Goal: Book appointment/travel/reservation

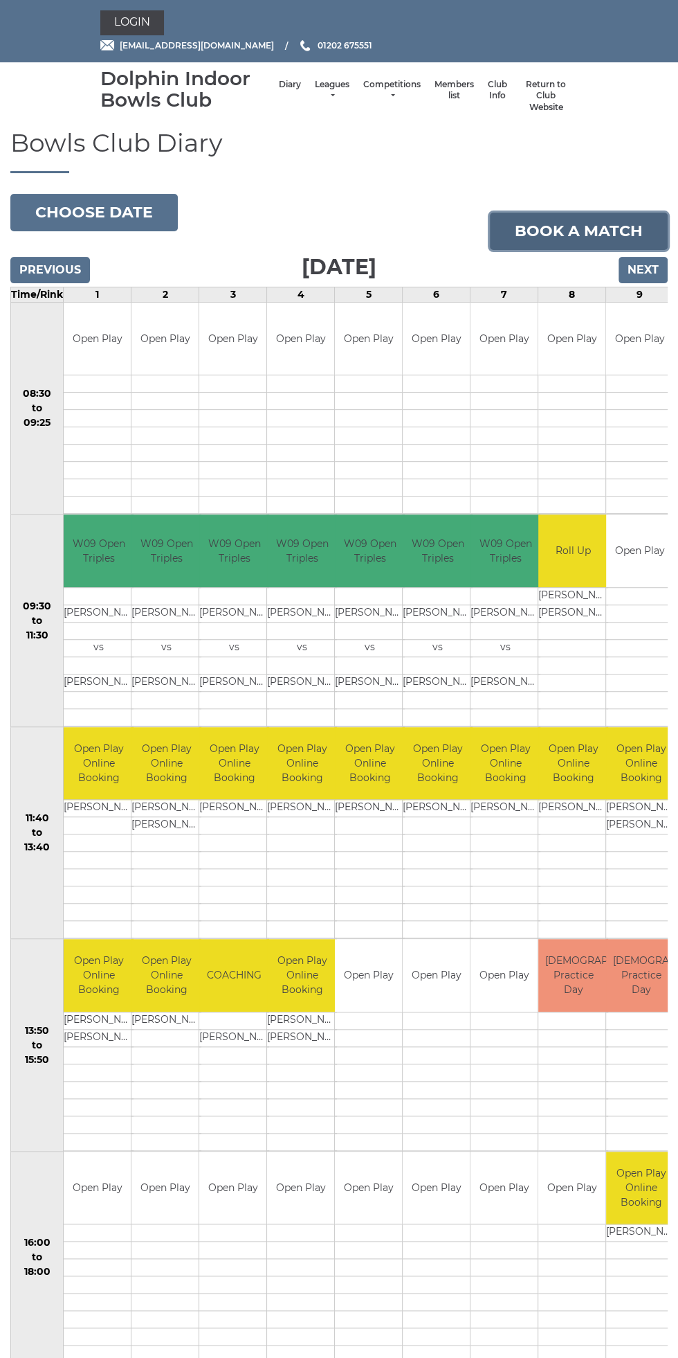
click at [581, 231] on link "Book a match" at bounding box center [579, 231] width 178 height 37
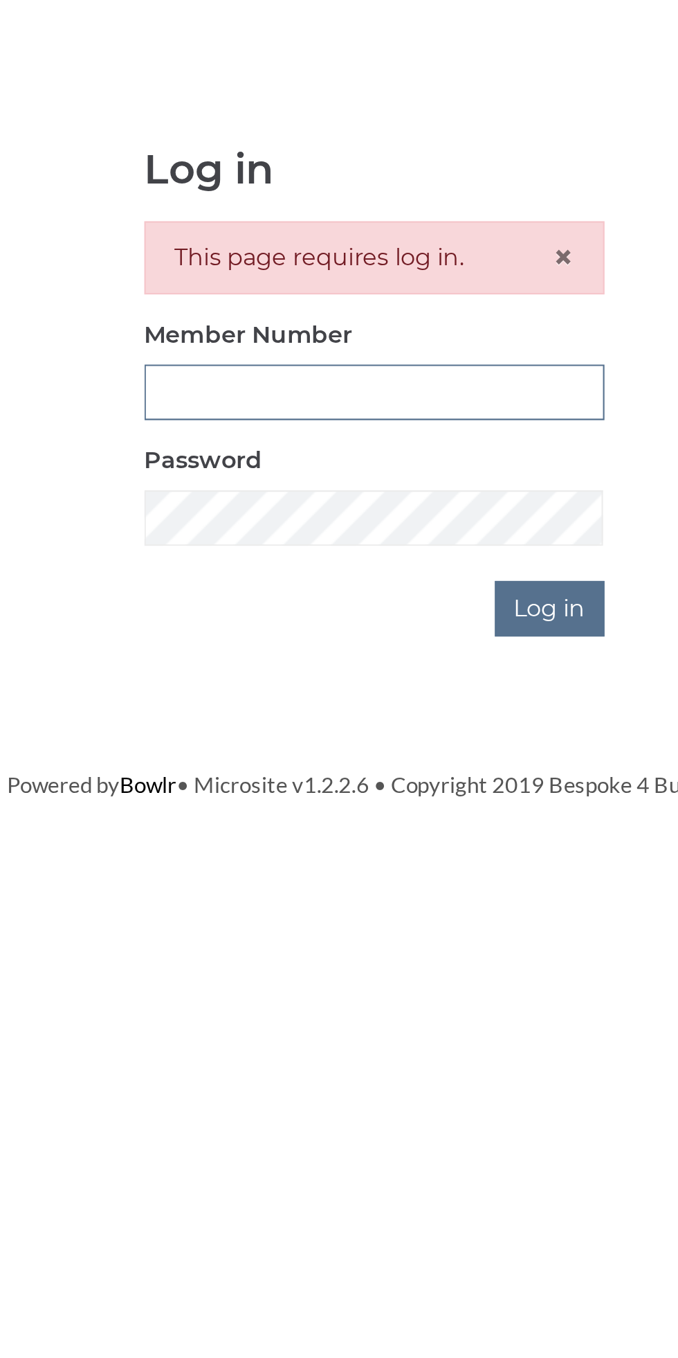
click at [309, 307] on input "Member Number" at bounding box center [340, 308] width 218 height 26
type input "3199"
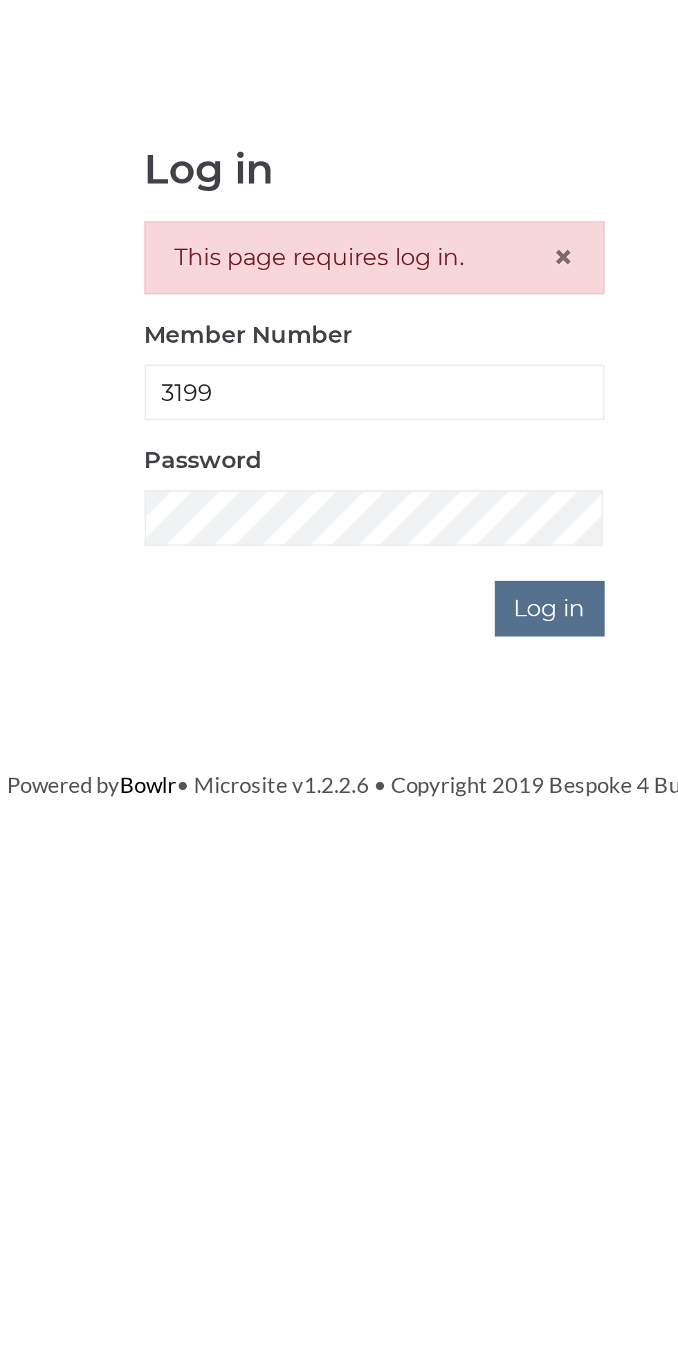
click at [397, 397] on input "Log in" at bounding box center [423, 410] width 52 height 26
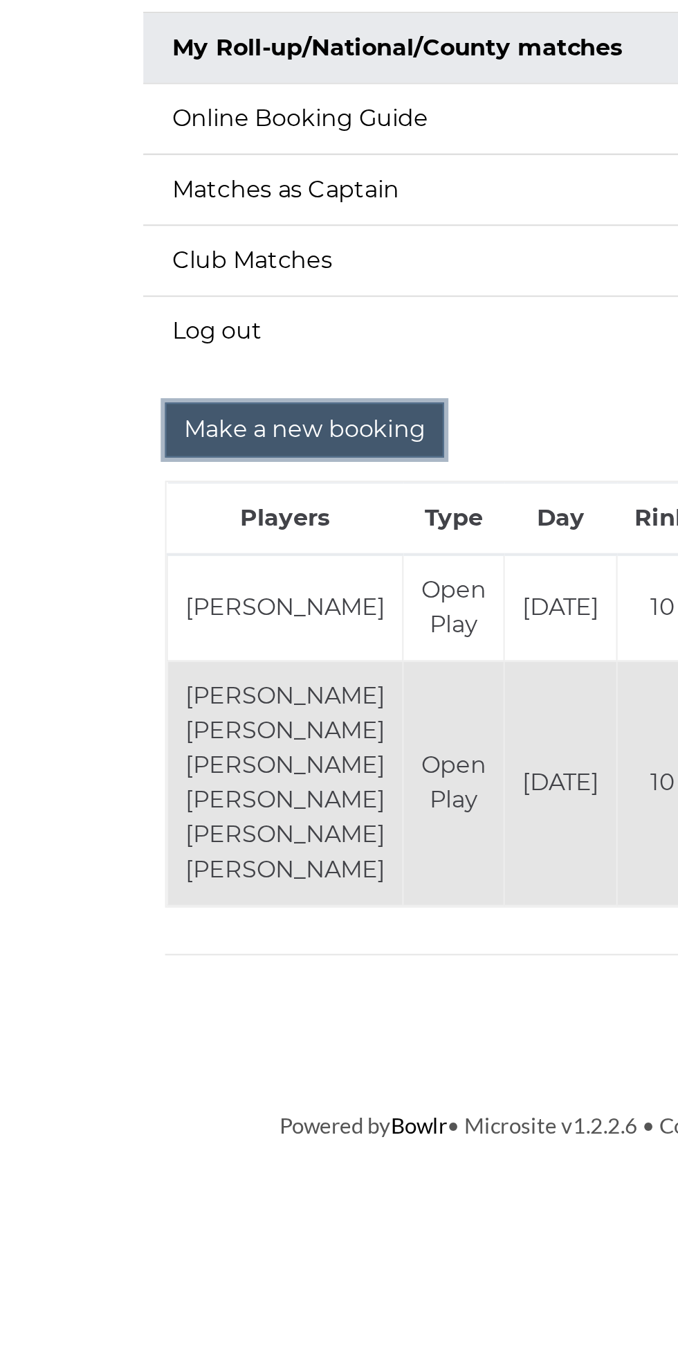
click at [194, 460] on input "Make a new booking" at bounding box center [178, 465] width 134 height 26
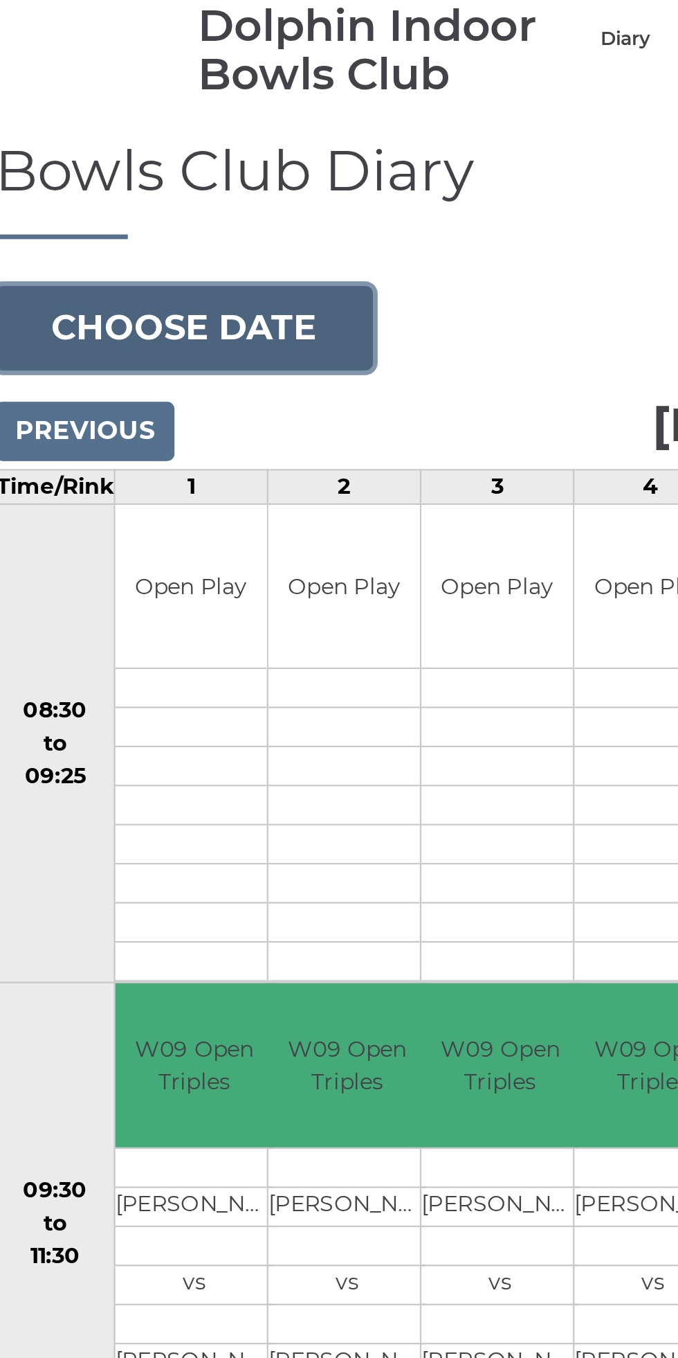
click at [114, 206] on button "Choose date" at bounding box center [94, 212] width 168 height 37
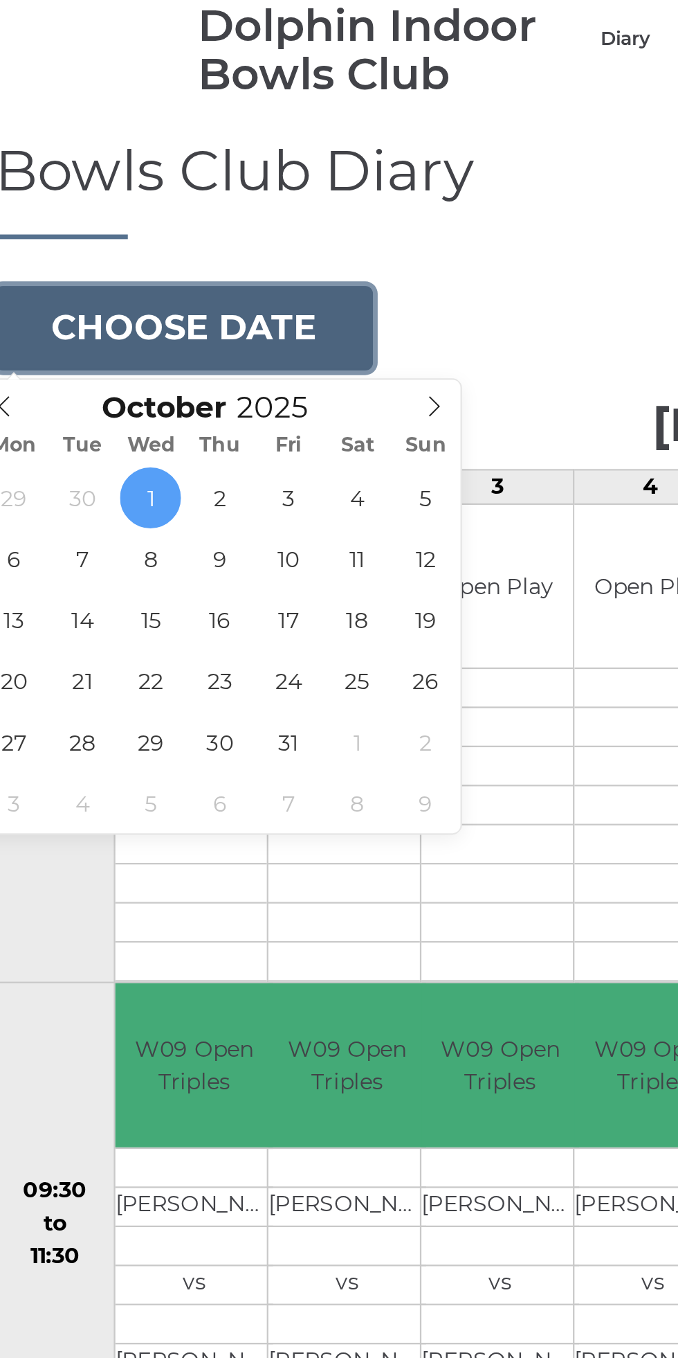
type input "[DATE]"
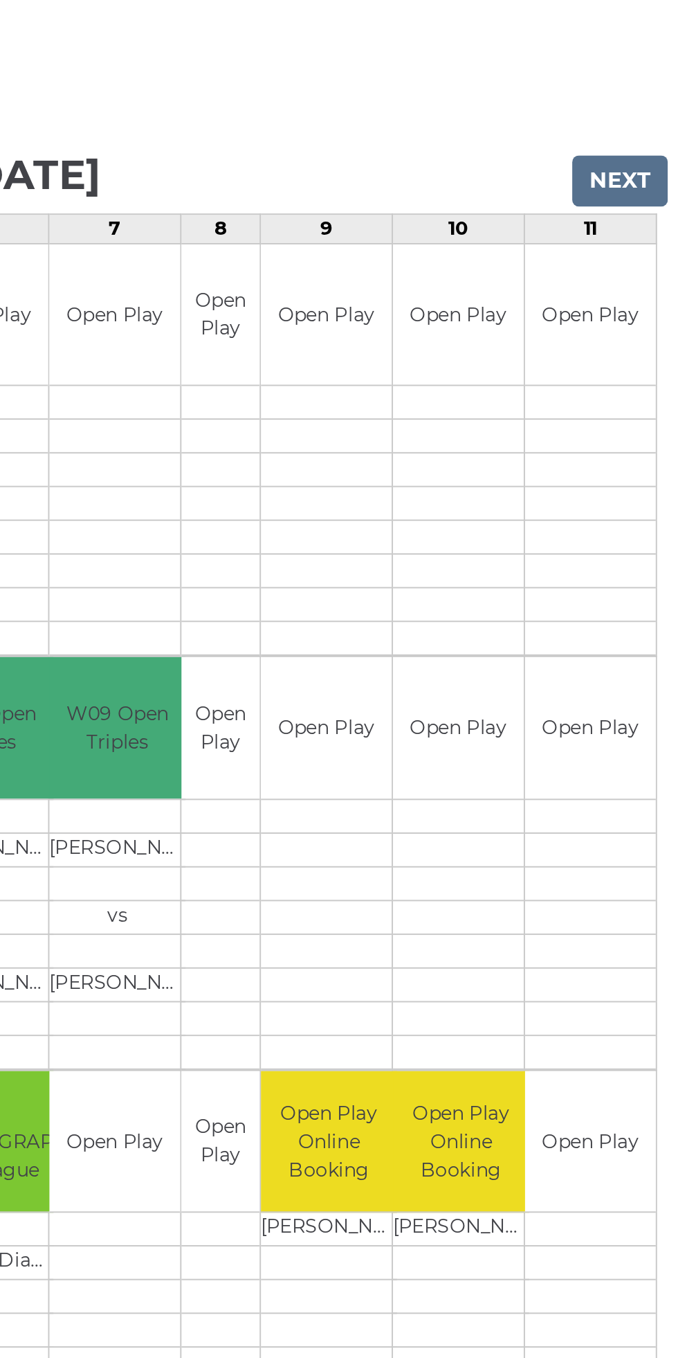
scroll to position [0, 118]
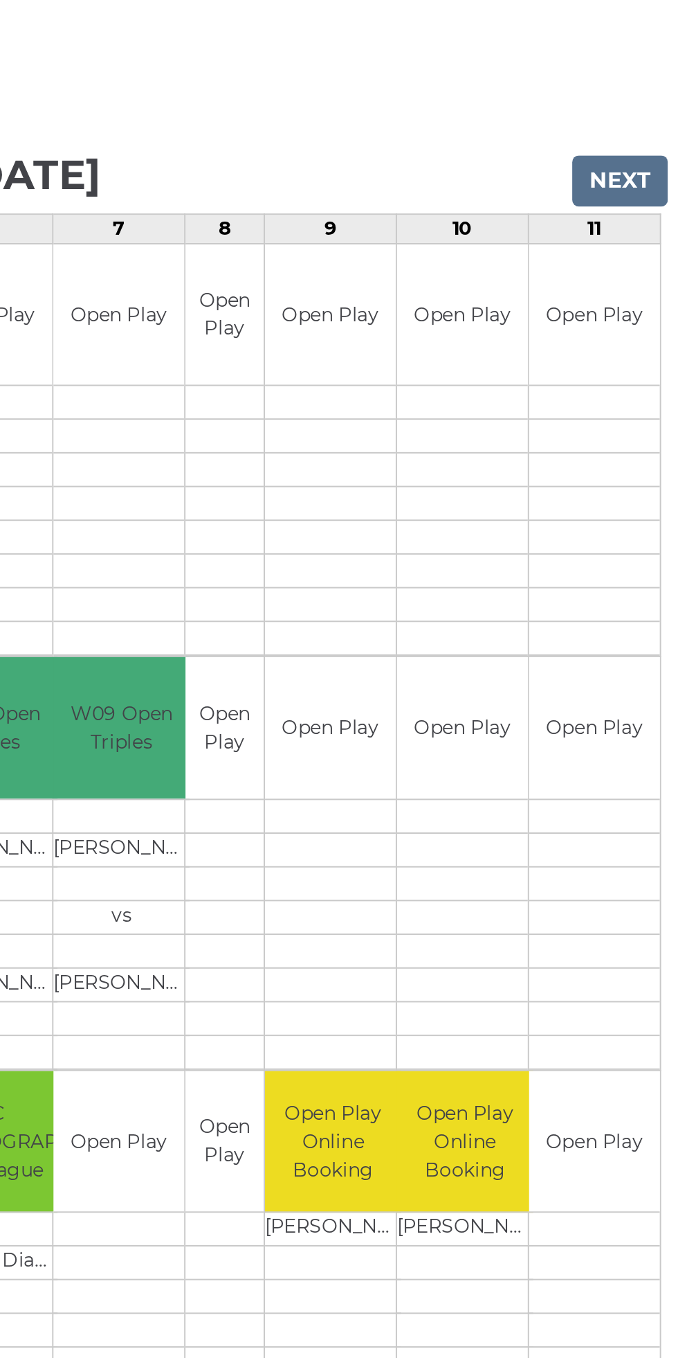
click at [0, 0] on div "Book slot" at bounding box center [0, 0] width 0 height 0
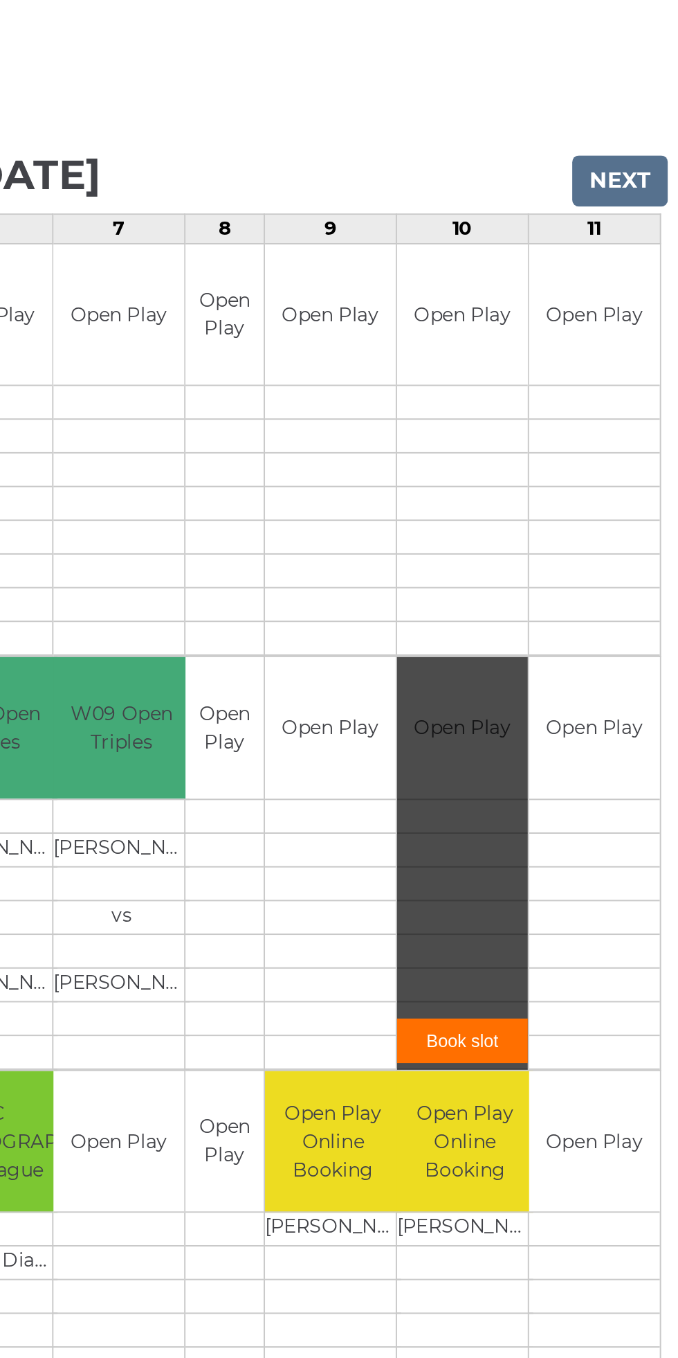
click at [570, 697] on link "Book slot" at bounding box center [562, 699] width 67 height 23
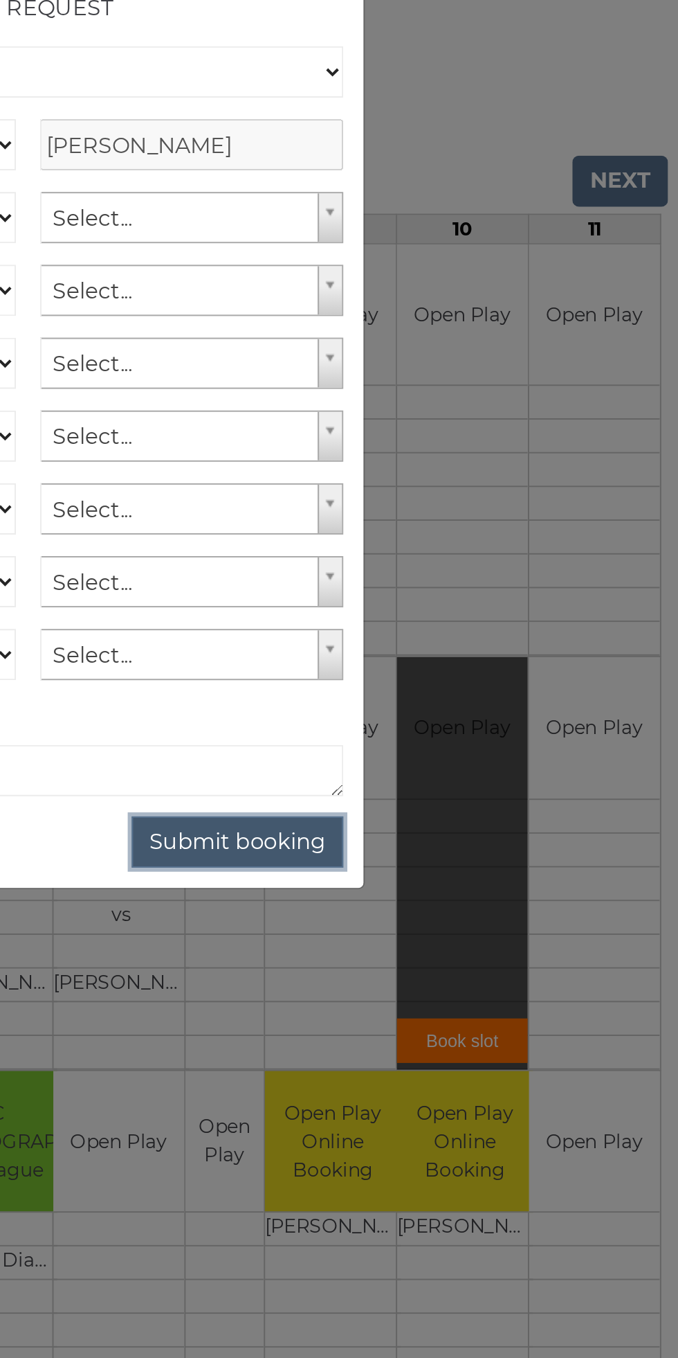
click at [454, 591] on button "Submit booking" at bounding box center [447, 597] width 109 height 26
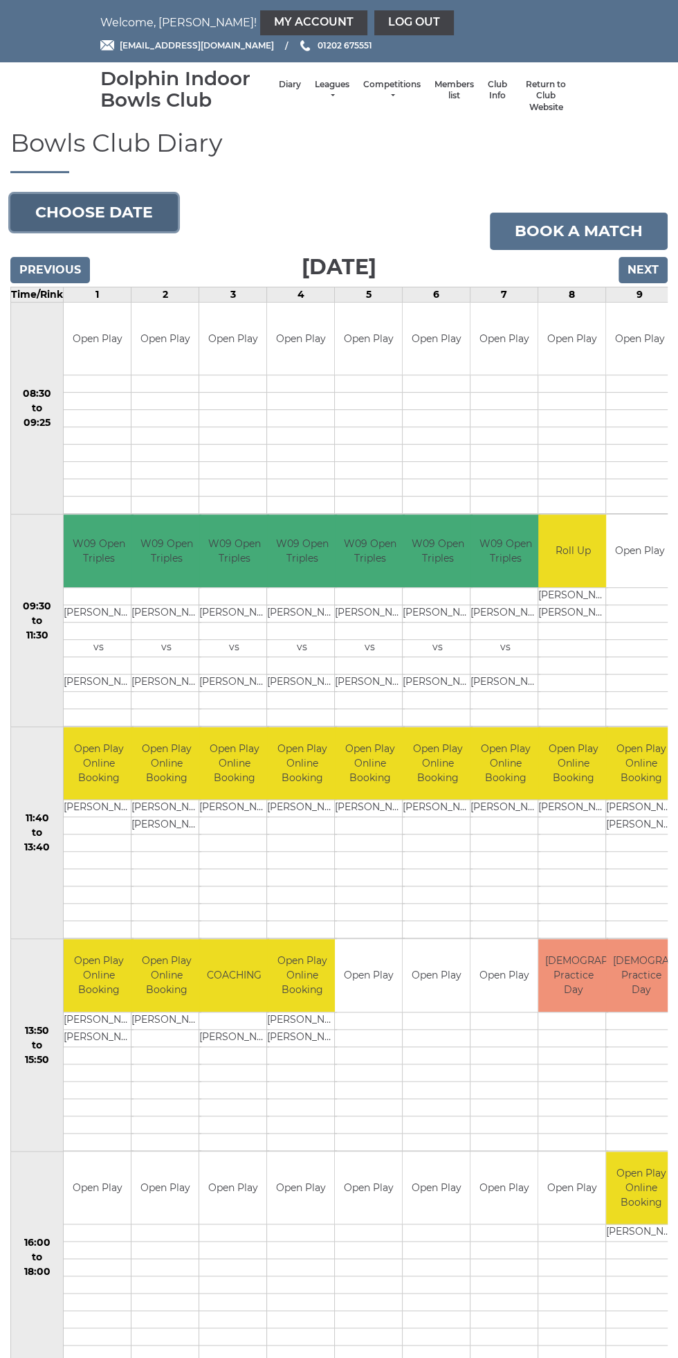
click at [129, 211] on button "Choose date" at bounding box center [94, 212] width 168 height 37
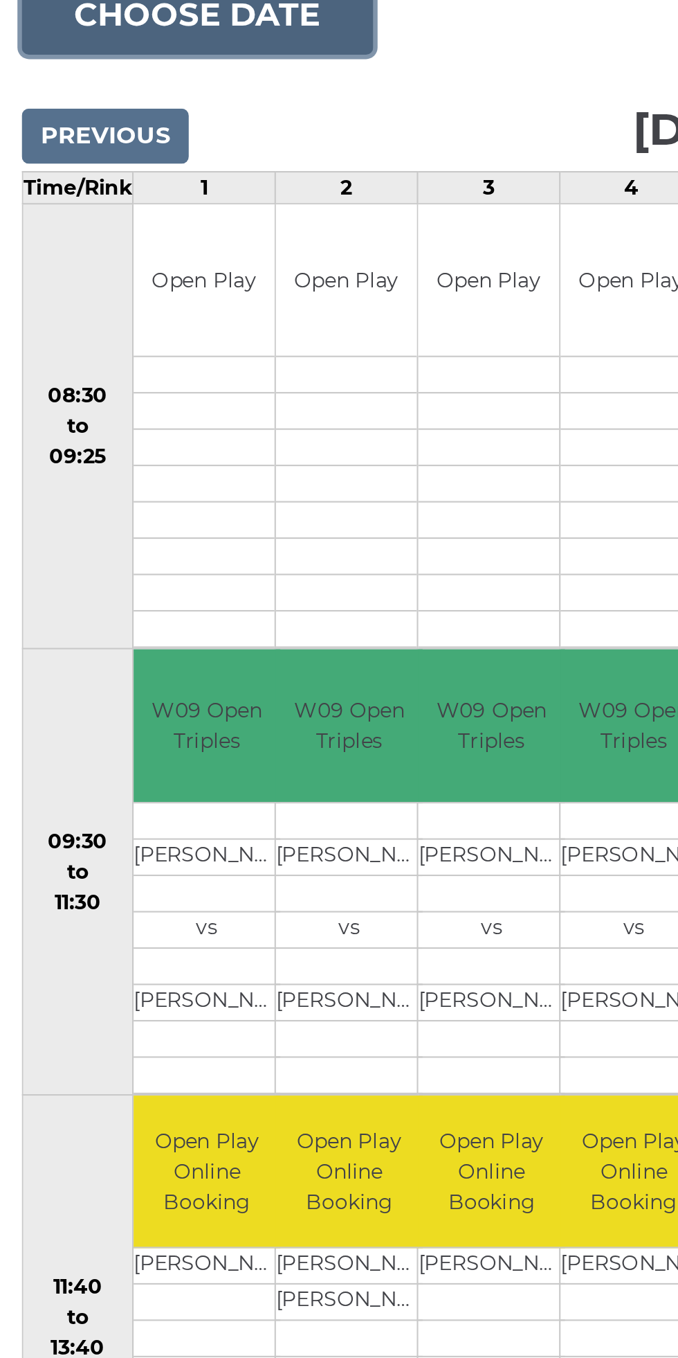
click at [129, 222] on body "Welcome, Stephen! My Account Log out reception@dolphinibc.com 01202 675551" at bounding box center [339, 917] width 678 height 1835
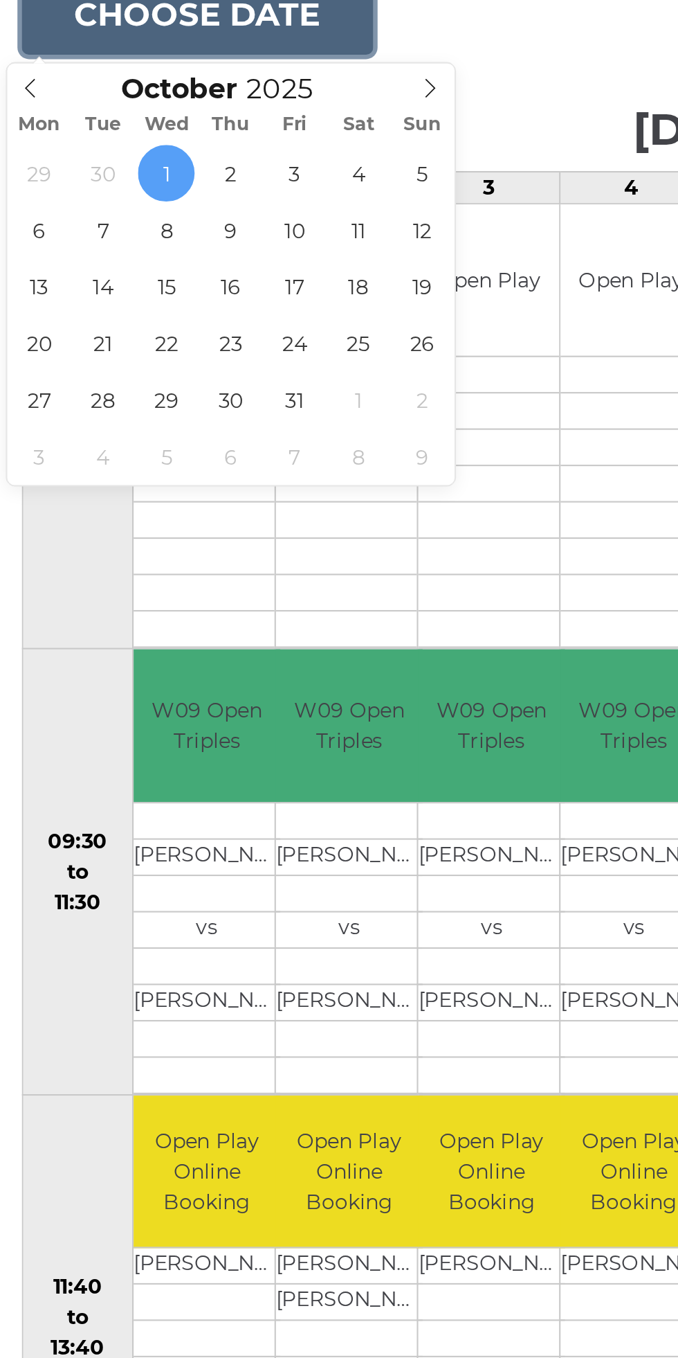
type input "2025-10-15"
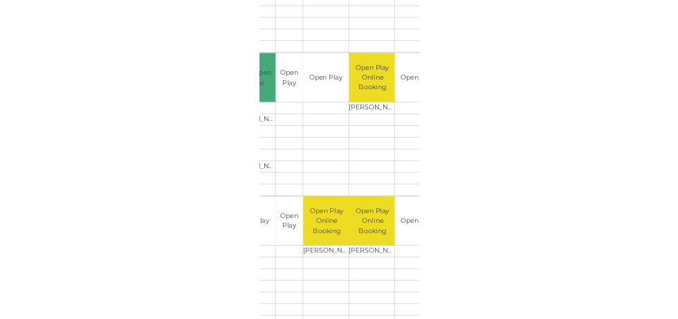
scroll to position [333, 0]
